Goal: Find specific page/section: Find specific page/section

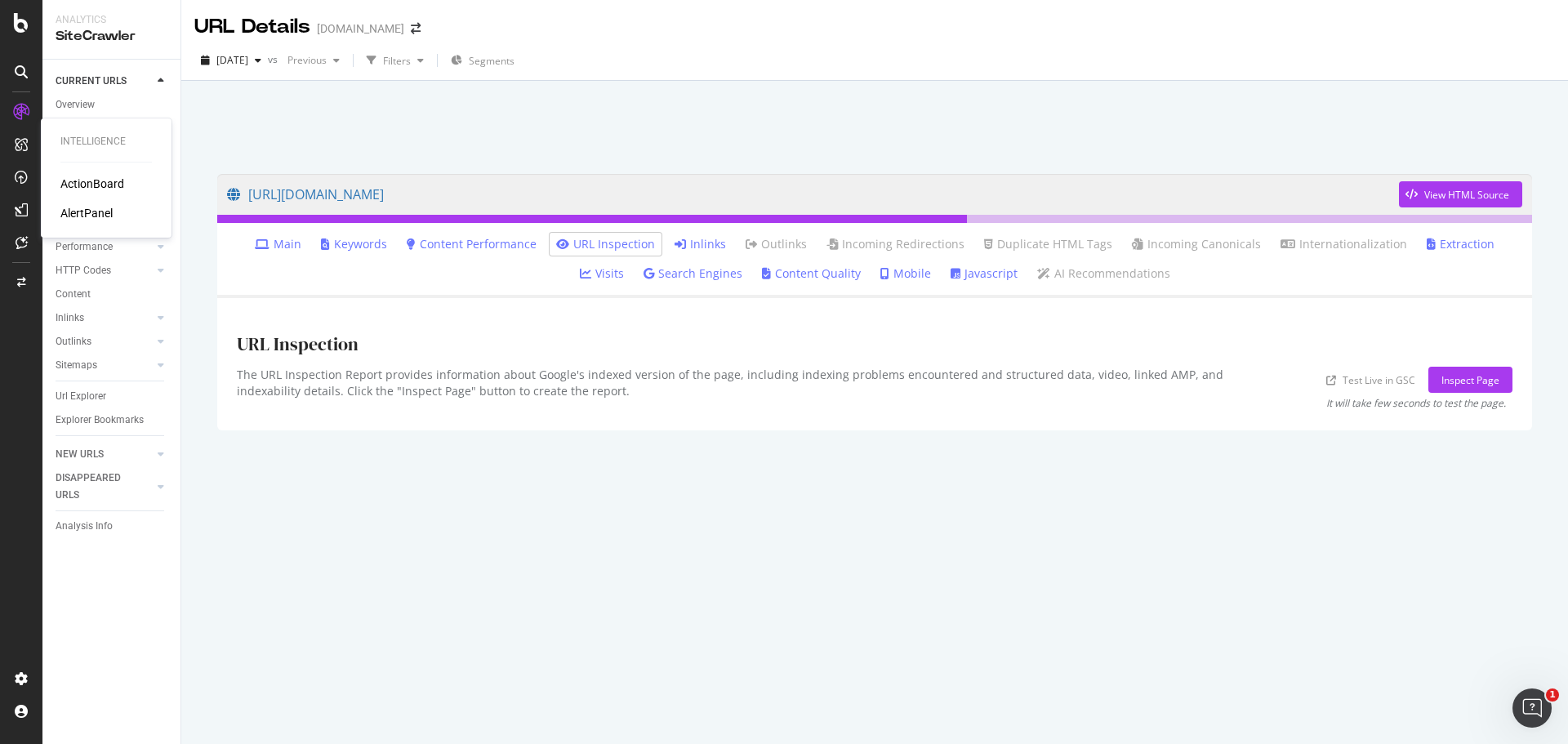
click at [86, 181] on div "ActionBoard" at bounding box center [91, 184] width 63 height 16
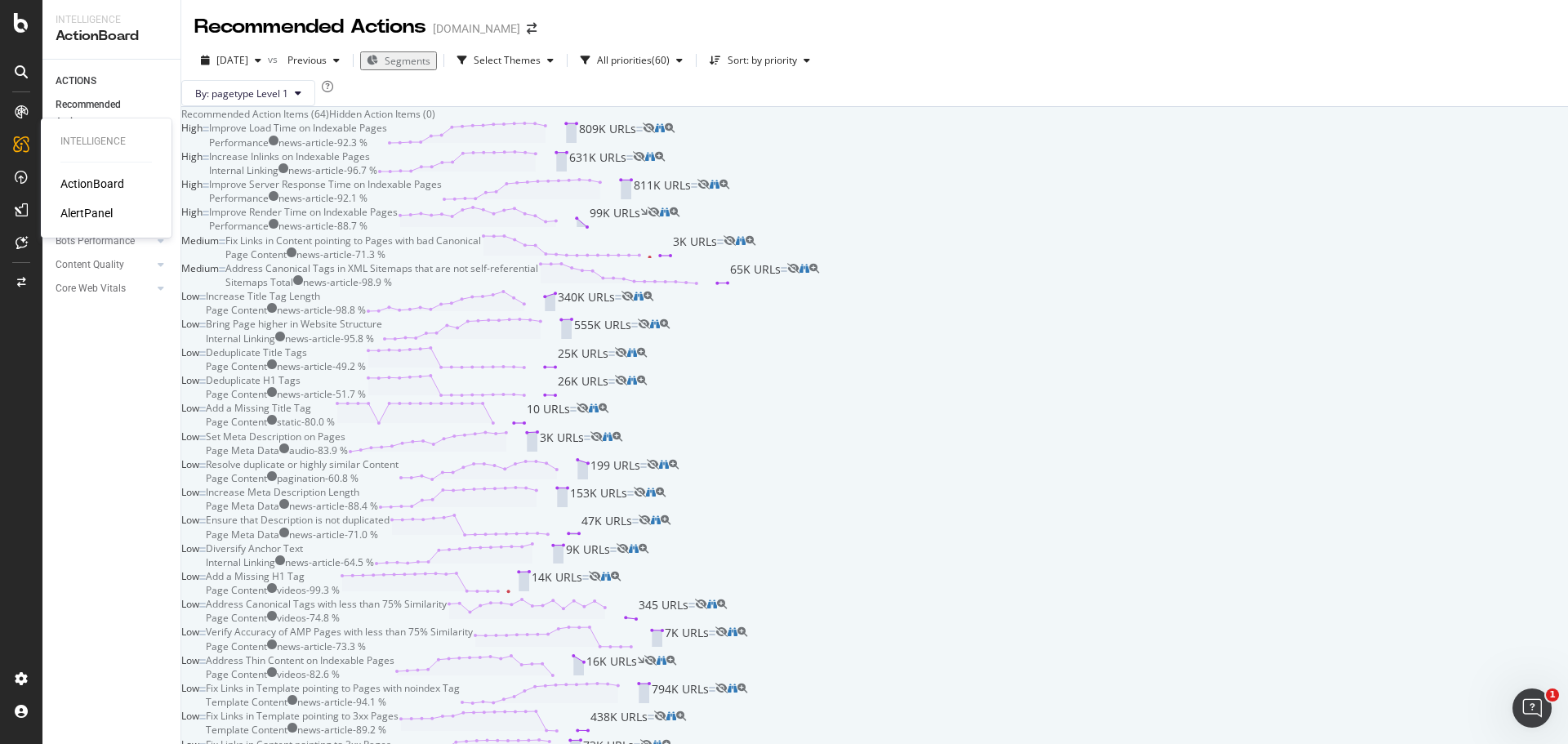
click at [85, 214] on div "AlertPanel" at bounding box center [86, 213] width 53 height 16
